Goal: Task Accomplishment & Management: Complete application form

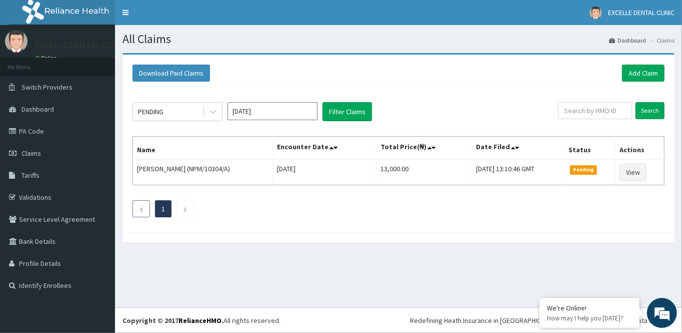
click at [143, 207] on icon "Previous page" at bounding box center [141, 209] width 5 height 6
click at [46, 134] on link "PA Code" at bounding box center [57, 131] width 115 height 22
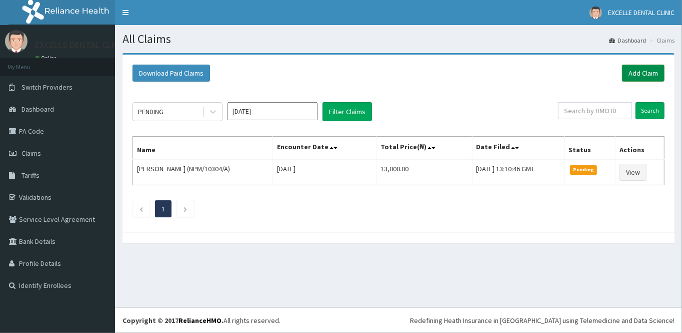
click at [641, 73] on link "Add Claim" at bounding box center [643, 73] width 43 height 17
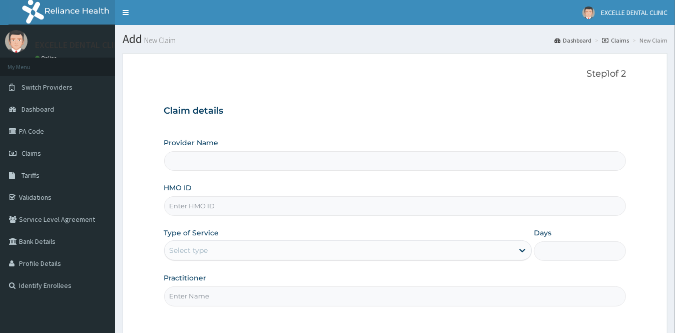
type input "EXCELLE DENTAL CLINIC"
click at [245, 208] on input "HMO ID" at bounding box center [395, 206] width 462 height 20
type input "1"
click at [231, 198] on input "1" at bounding box center [395, 206] width 462 height 20
type input "ENP/12086/A"
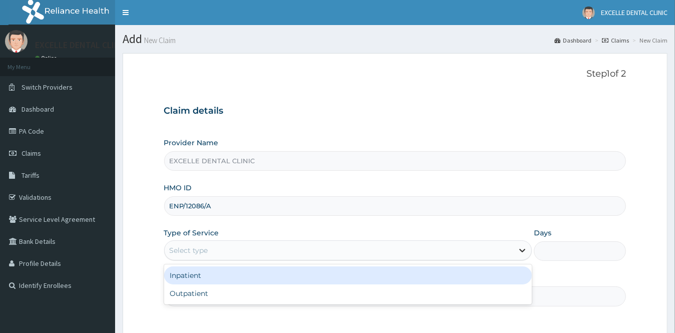
click at [523, 250] on icon at bounding box center [523, 251] width 6 height 4
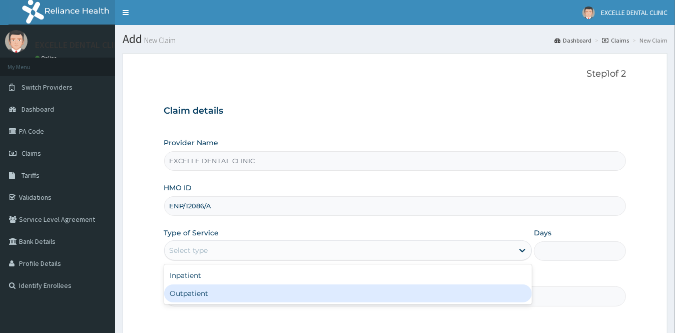
click at [202, 293] on div "Outpatient" at bounding box center [348, 293] width 368 height 18
type input "1"
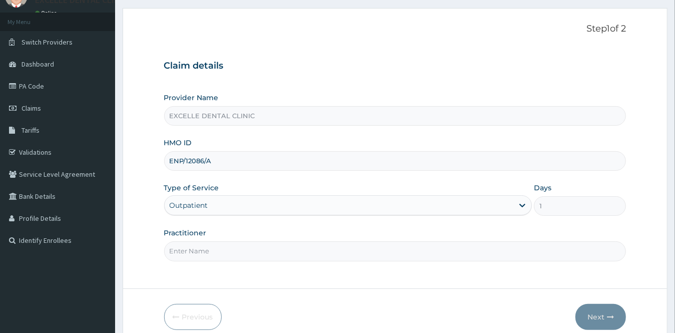
scroll to position [90, 0]
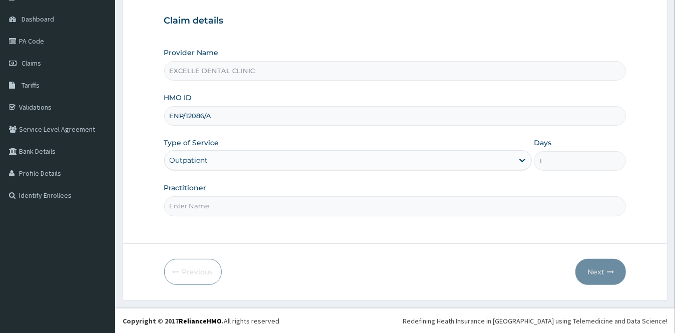
click at [254, 203] on input "Practitioner" at bounding box center [395, 206] width 462 height 20
type input "DR. FATIMA"
click at [588, 272] on button "Next" at bounding box center [600, 272] width 51 height 26
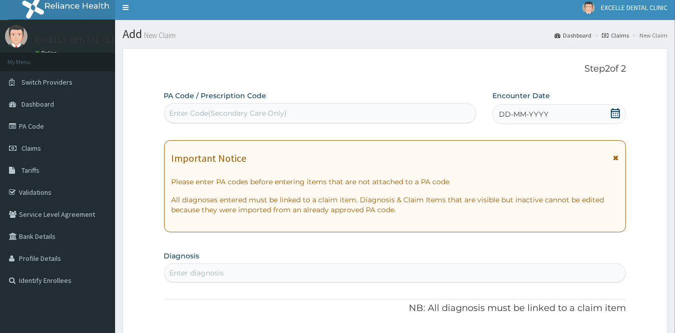
scroll to position [0, 0]
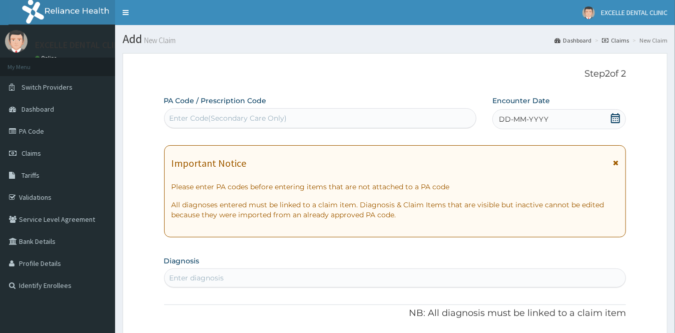
click at [278, 116] on div "Enter Code(Secondary Care Only)" at bounding box center [229, 118] width 118 height 10
type input "P"
